Goal: Complete application form

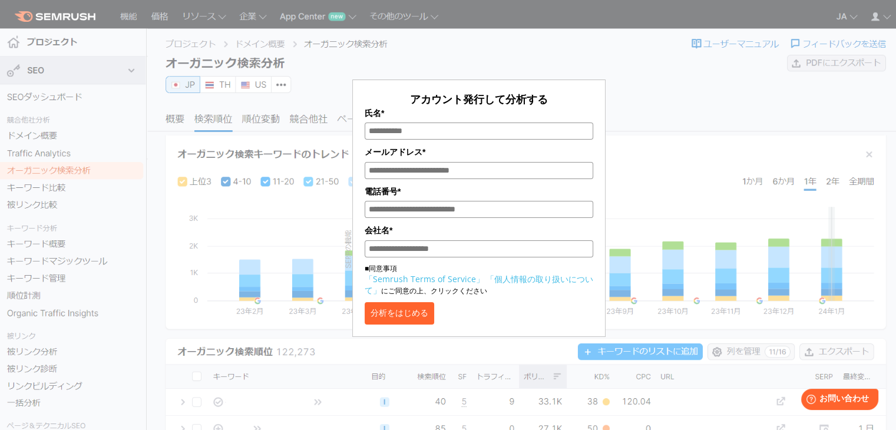
click at [691, 74] on div "アカウント発行して分析する 氏名* メールアドレス* 電話番号* 会社名* ■同意事項 「Semrush Terms of Service」 「個人情報の取り…" at bounding box center [478, 176] width 589 height 322
drag, startPoint x: 645, startPoint y: 183, endPoint x: 655, endPoint y: 179, distance: 10.3
click at [471, 126] on input "氏名*" at bounding box center [478, 130] width 228 height 17
click at [515, 135] on input "氏名*" at bounding box center [478, 130] width 228 height 17
